Goal: Find specific page/section: Find specific page/section

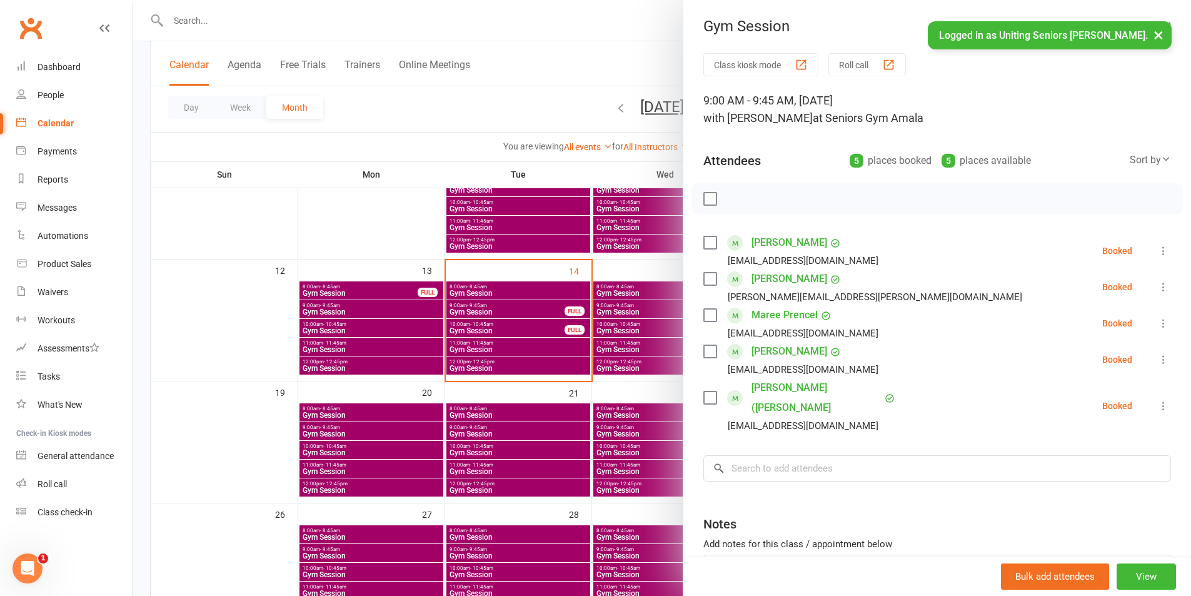
scroll to position [250, 0]
click at [271, 14] on div at bounding box center [662, 298] width 1059 height 596
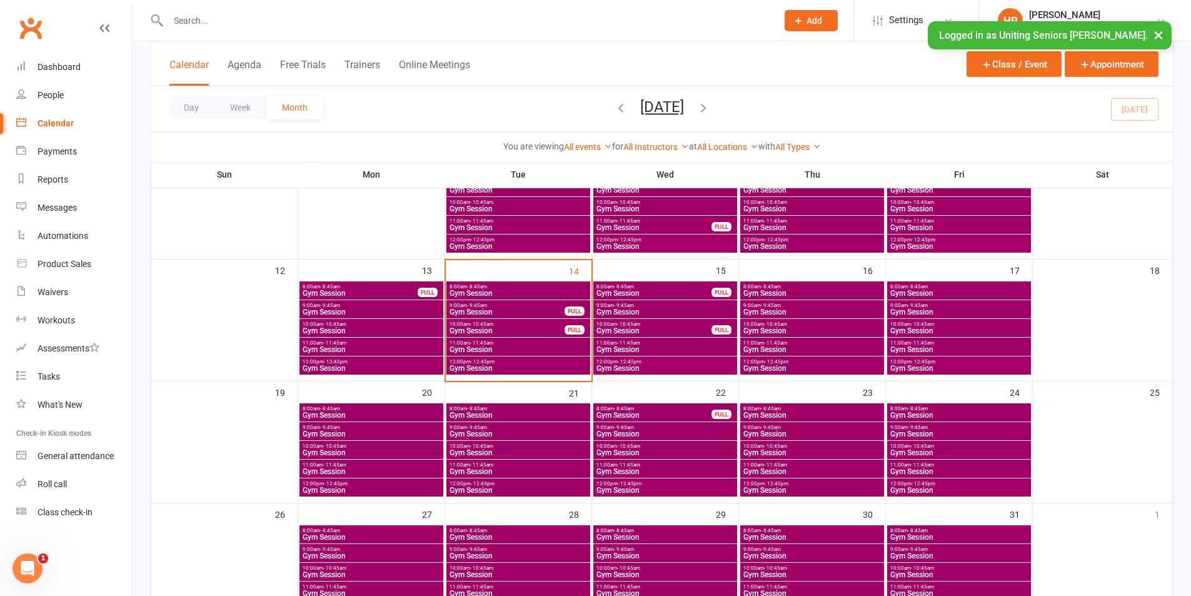
click at [271, 14] on div "Gym Session Class kiosk mode Roll call 9:00 AM - 9:45 AM, [DATE] with [PERSON_N…" at bounding box center [662, 298] width 1059 height 596
click at [269, 15] on input "text" at bounding box center [466, 21] width 604 height 18
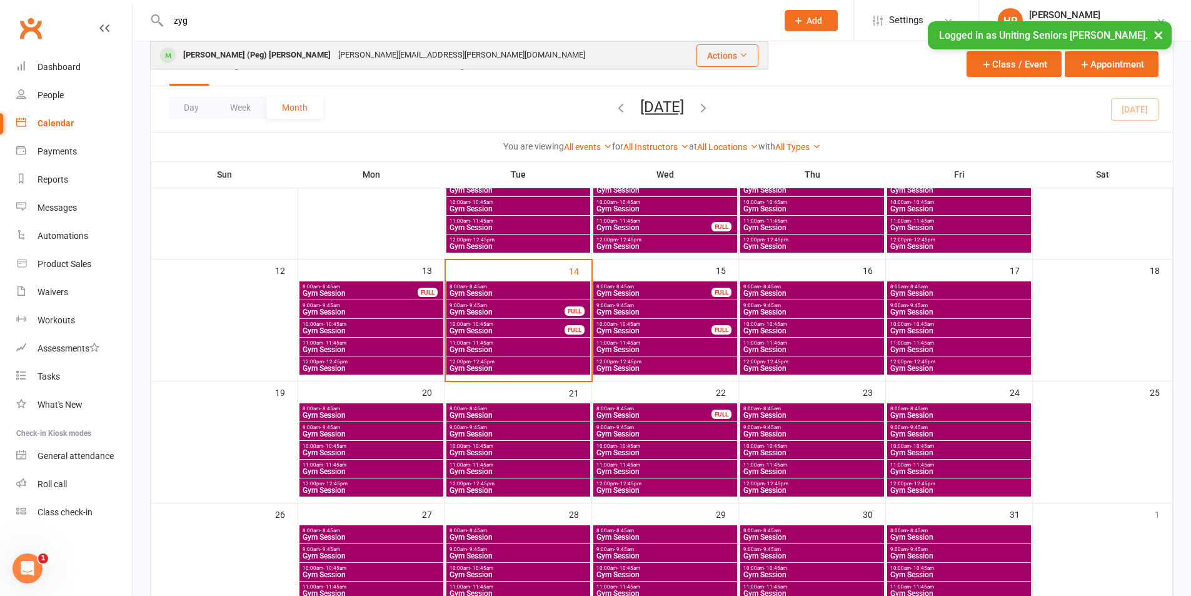
type input "zyg"
click at [335, 51] on div "[PERSON_NAME][EMAIL_ADDRESS][PERSON_NAME][DOMAIN_NAME]" at bounding box center [462, 55] width 254 height 18
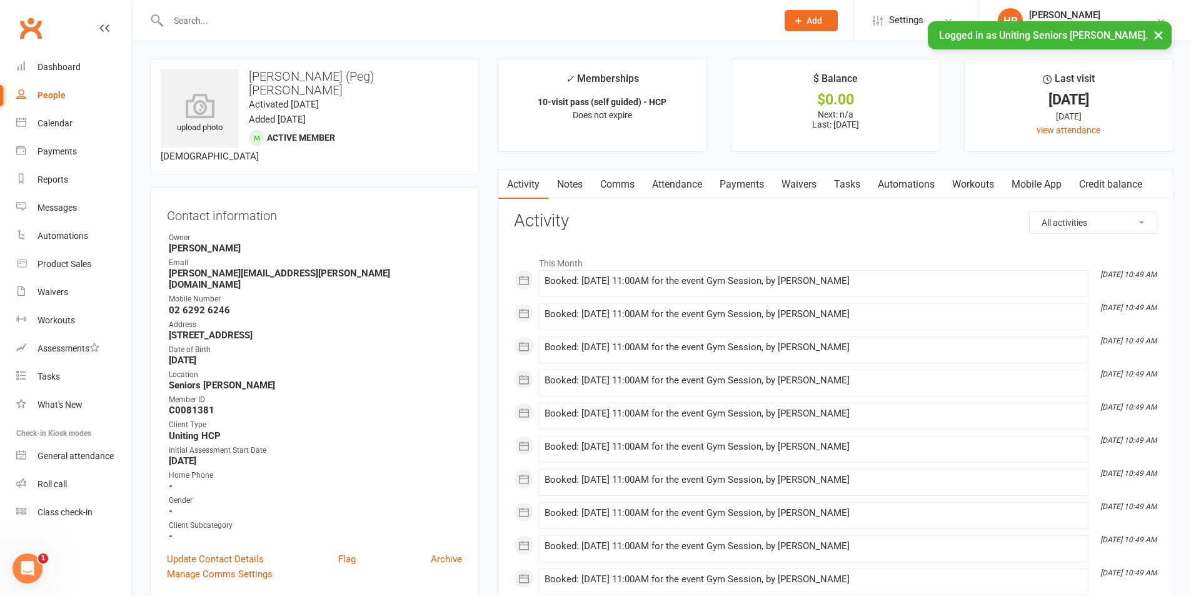
click at [253, 148] on div "upload photo [PERSON_NAME] (Peg) Zygaldo Activated [DATE] Added [DATE] Active m…" at bounding box center [314, 117] width 329 height 116
click at [255, 151] on span "[DEMOGRAPHIC_DATA]" at bounding box center [210, 156] width 98 height 11
